Goal: Find specific page/section: Find specific page/section

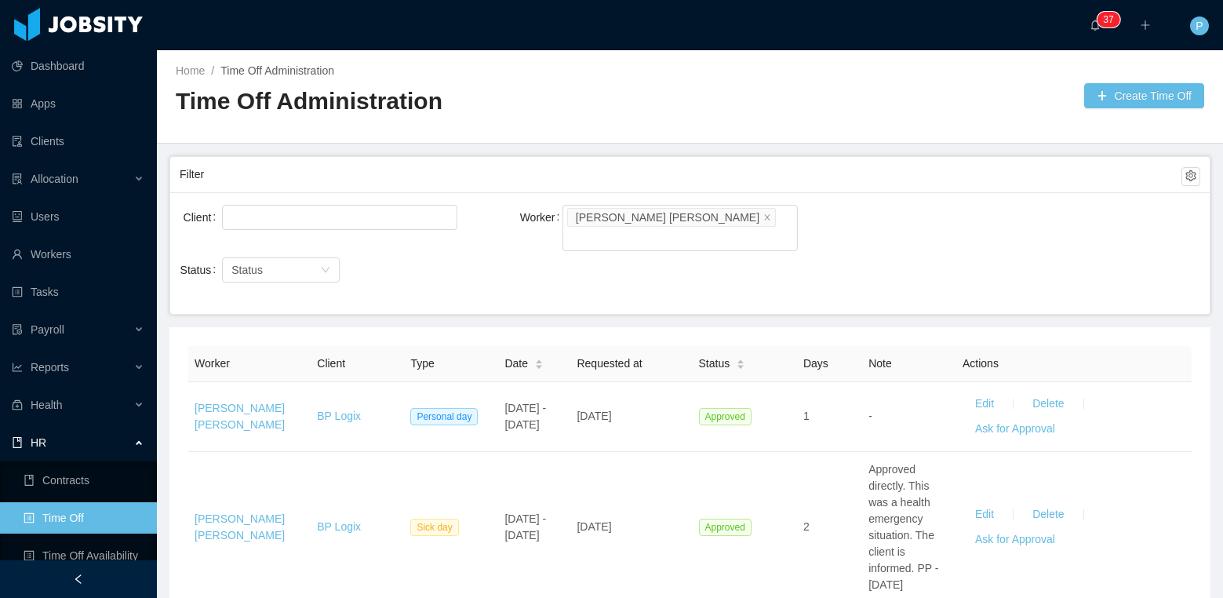
scroll to position [321, 0]
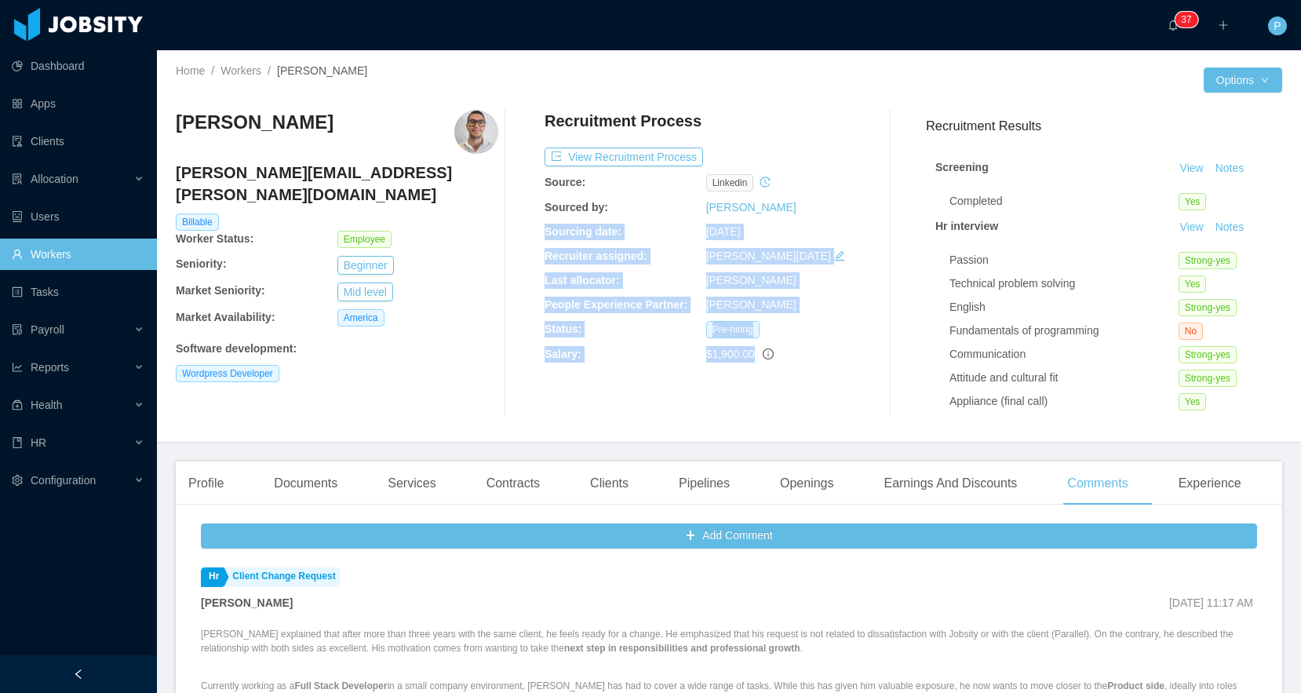
drag, startPoint x: 817, startPoint y: 359, endPoint x: 594, endPoint y: 226, distance: 260.3
click at [595, 219] on div "Recruitment Process View Recruitment Process Source: linkedin Sourced by: Maria…" at bounding box center [705, 263] width 322 height 307
click at [602, 268] on div "Recruitment Process View Recruitment Process Source: linkedin Sourced by: Maria…" at bounding box center [705, 263] width 322 height 307
